Goal: Transaction & Acquisition: Purchase product/service

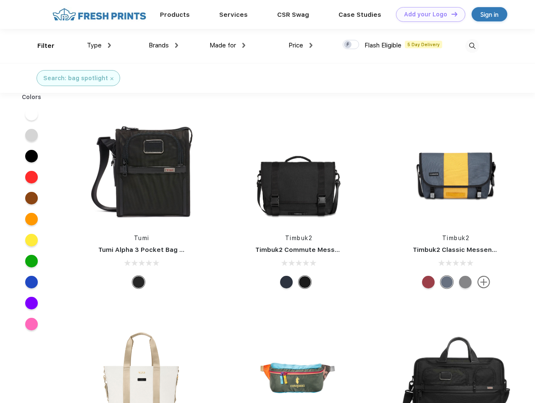
click at [428, 14] on link "Add your Logo Design Tool" at bounding box center [430, 14] width 69 height 15
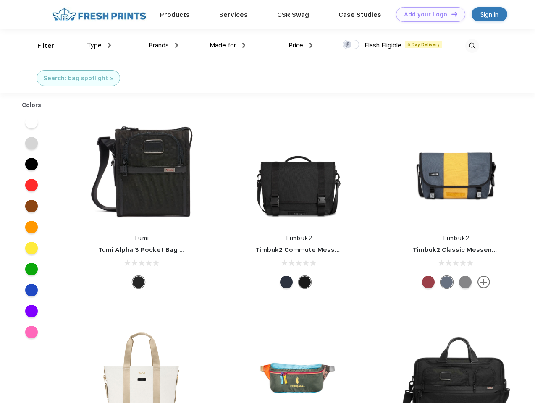
click at [0, 0] on div "Design Tool" at bounding box center [0, 0] width 0 height 0
click at [451, 14] on link "Add your Logo Design Tool" at bounding box center [430, 14] width 69 height 15
click at [40, 46] on div "Filter" at bounding box center [45, 46] width 17 height 10
click at [99, 45] on span "Type" at bounding box center [94, 46] width 15 height 8
click at [163, 45] on span "Brands" at bounding box center [159, 46] width 20 height 8
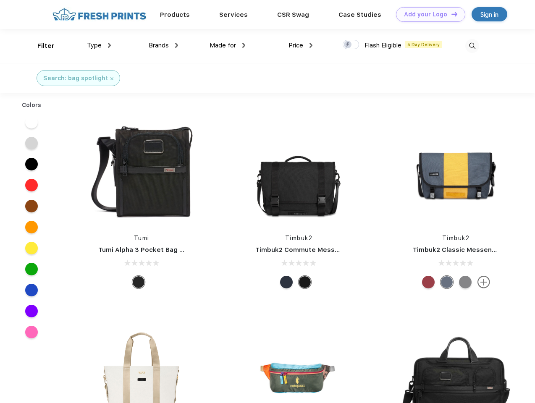
click at [228, 45] on span "Made for" at bounding box center [223, 46] width 26 height 8
click at [301, 45] on span "Price" at bounding box center [296, 46] width 15 height 8
click at [351, 45] on div at bounding box center [351, 44] width 16 height 9
click at [348, 45] on input "checkbox" at bounding box center [345, 41] width 5 height 5
click at [472, 46] on img at bounding box center [473, 46] width 14 height 14
